Goal: Task Accomplishment & Management: Manage account settings

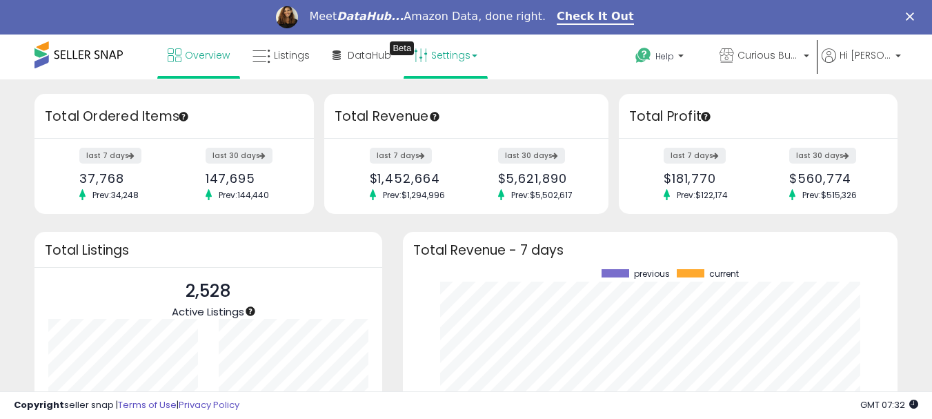
click at [488, 55] on link "Settings" at bounding box center [446, 55] width 84 height 41
click at [484, 99] on link "Store settings" at bounding box center [453, 104] width 62 height 13
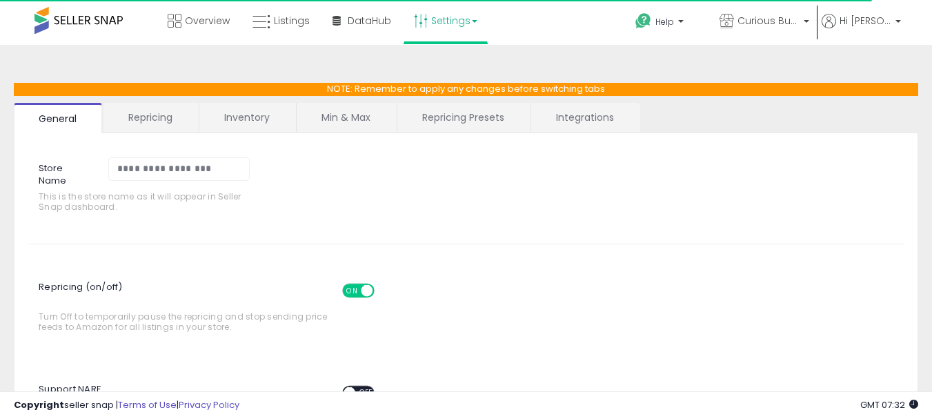
click at [459, 117] on link "Repricing Presets" at bounding box center [464, 117] width 132 height 29
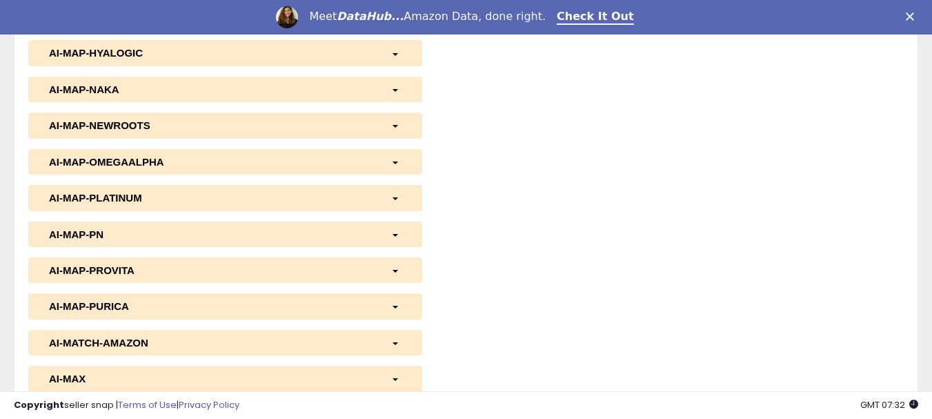
scroll to position [690, 0]
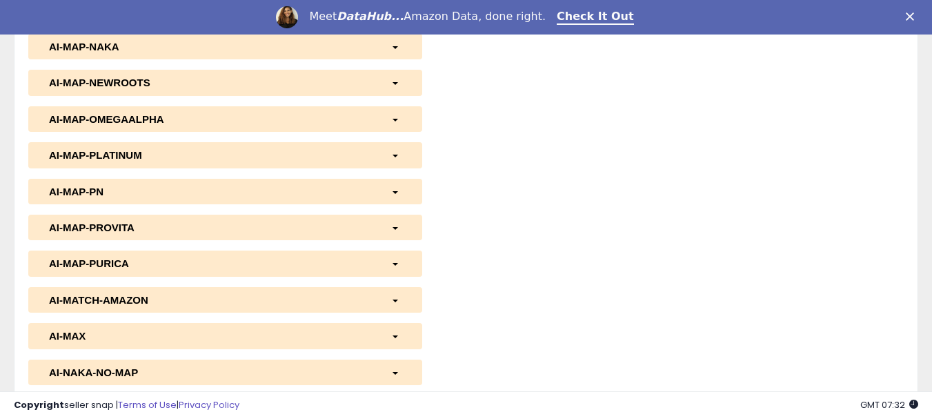
click at [396, 153] on div "button" at bounding box center [396, 155] width 31 height 14
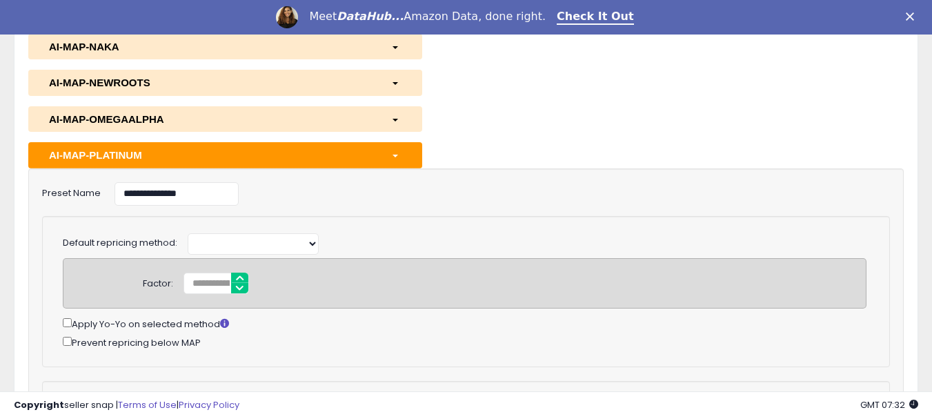
select select "**********"
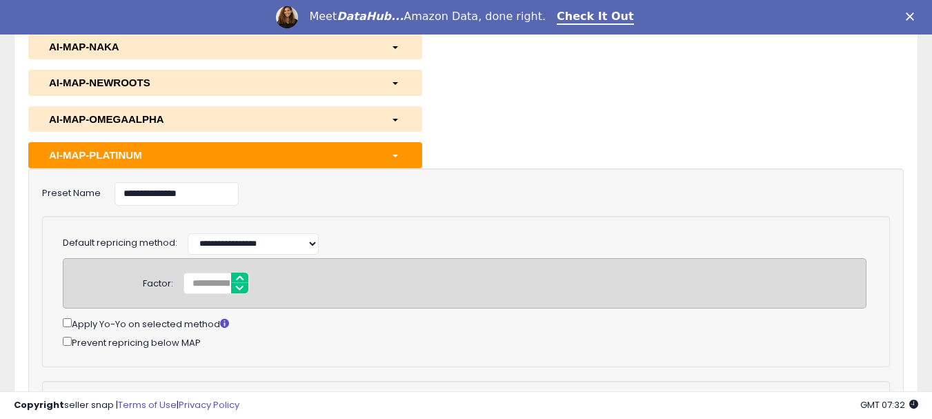
select select "**********"
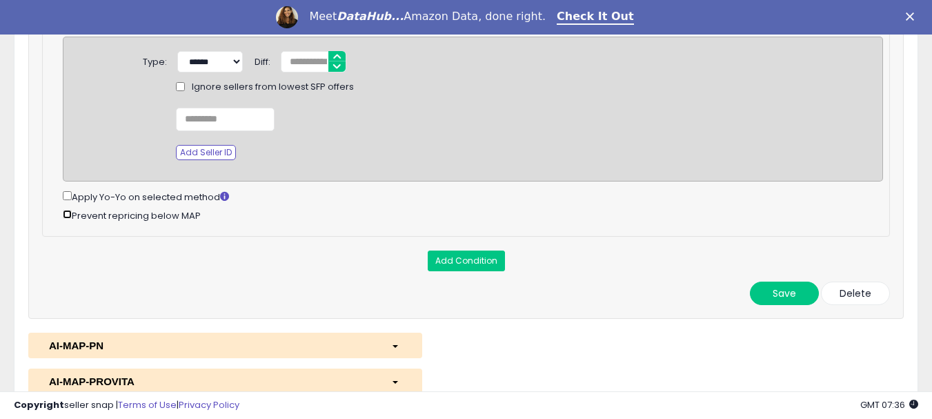
scroll to position [1933, 0]
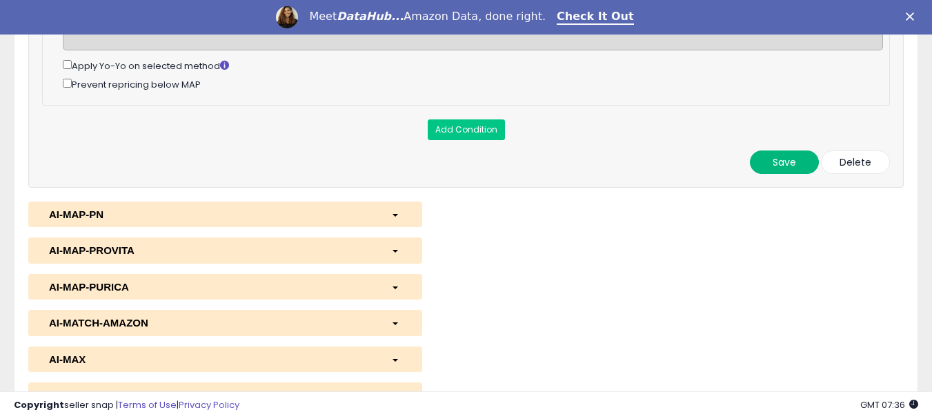
click at [777, 174] on button "Save" at bounding box center [784, 161] width 69 height 23
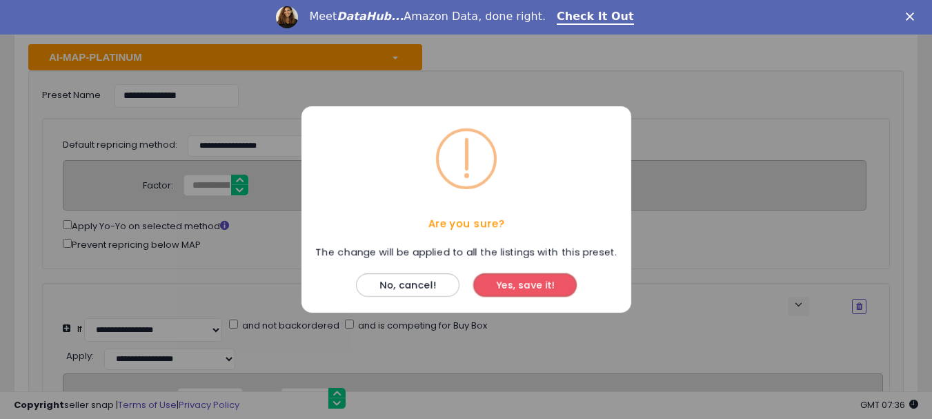
scroll to position [793, 0]
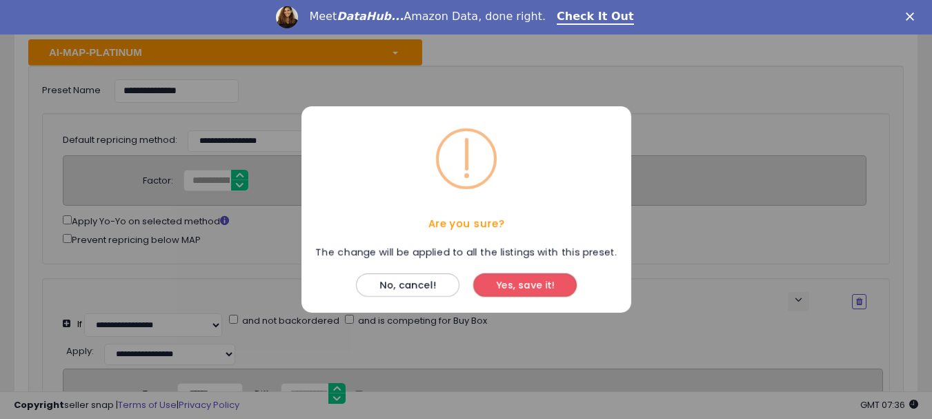
click at [548, 286] on button "Yes, save it!" at bounding box center [525, 284] width 104 height 23
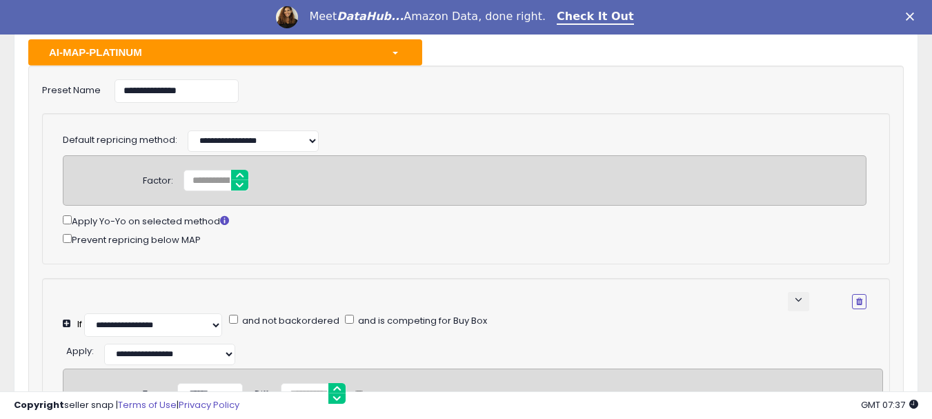
drag, startPoint x: 75, startPoint y: 240, endPoint x: 201, endPoint y: 242, distance: 126.3
click at [201, 242] on div "Prevent repricing below MAP" at bounding box center [465, 239] width 804 height 16
copy div "Prevent repricing below MAP"
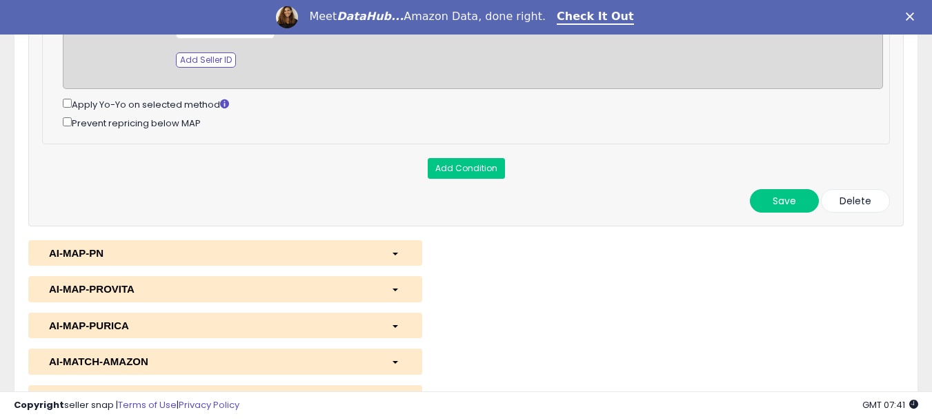
scroll to position [1966, 0]
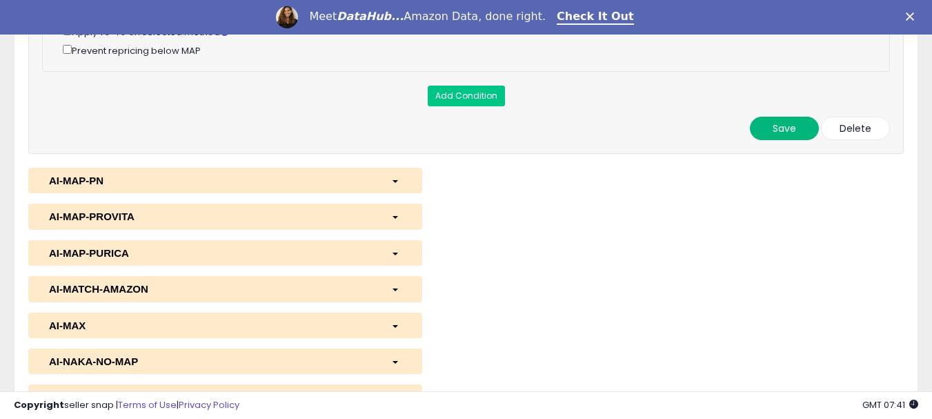
drag, startPoint x: 785, startPoint y: 168, endPoint x: 781, endPoint y: 222, distance: 54.0
click at [784, 140] on button "Save" at bounding box center [784, 128] width 69 height 23
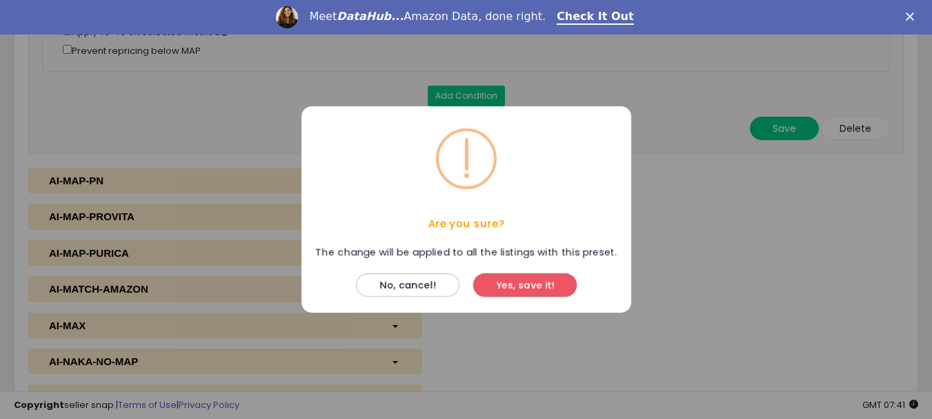
click at [544, 281] on button "Yes, save it!" at bounding box center [525, 284] width 104 height 23
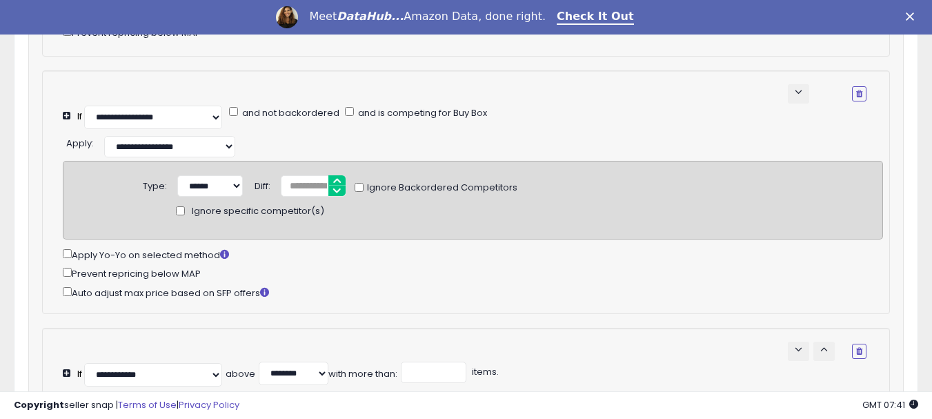
scroll to position [704, 0]
